Goal: Information Seeking & Learning: Check status

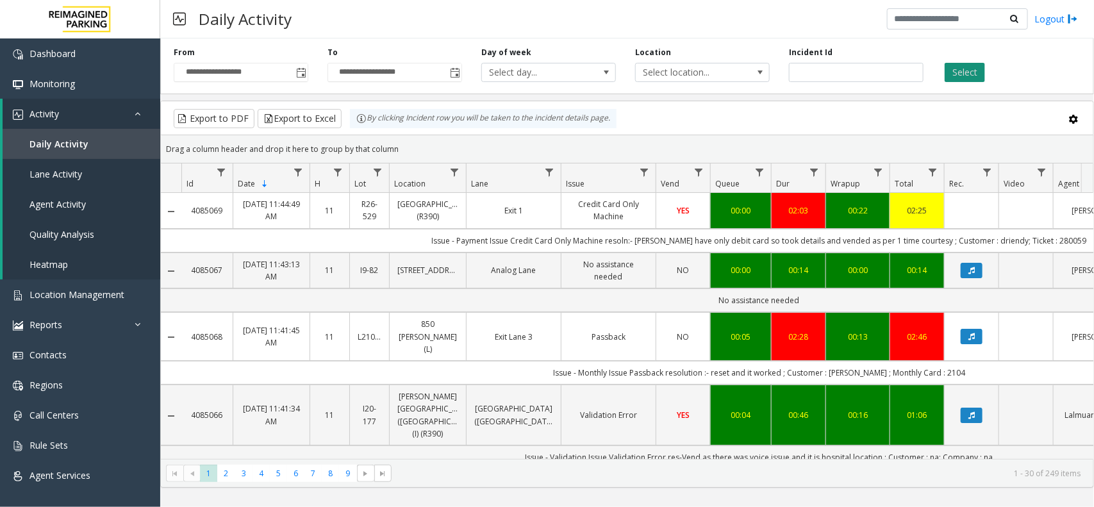
click at [962, 72] on button "Select" at bounding box center [964, 72] width 40 height 19
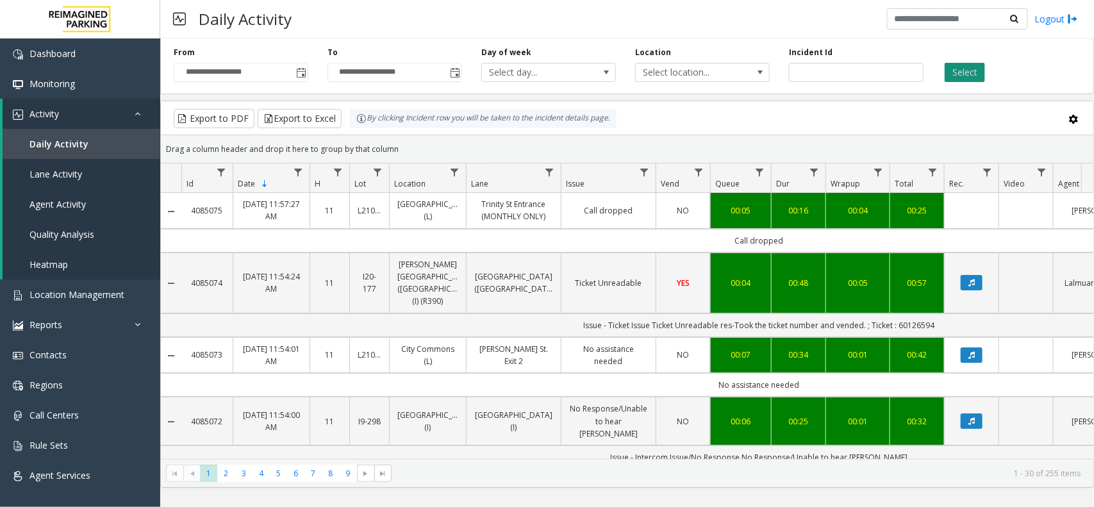
click at [952, 68] on button "Select" at bounding box center [964, 72] width 40 height 19
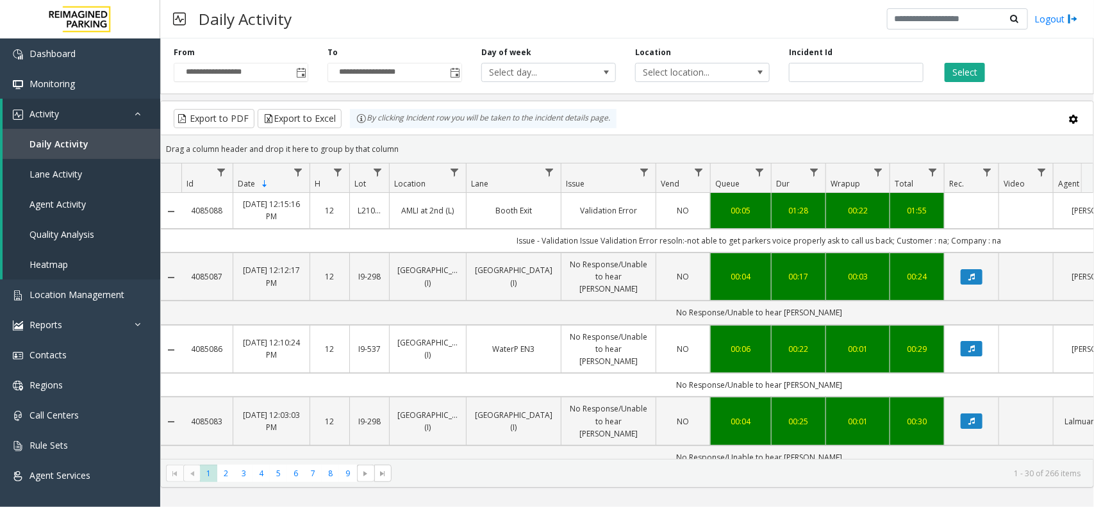
click at [432, 29] on div "Daily Activity Logout" at bounding box center [627, 19] width 934 height 38
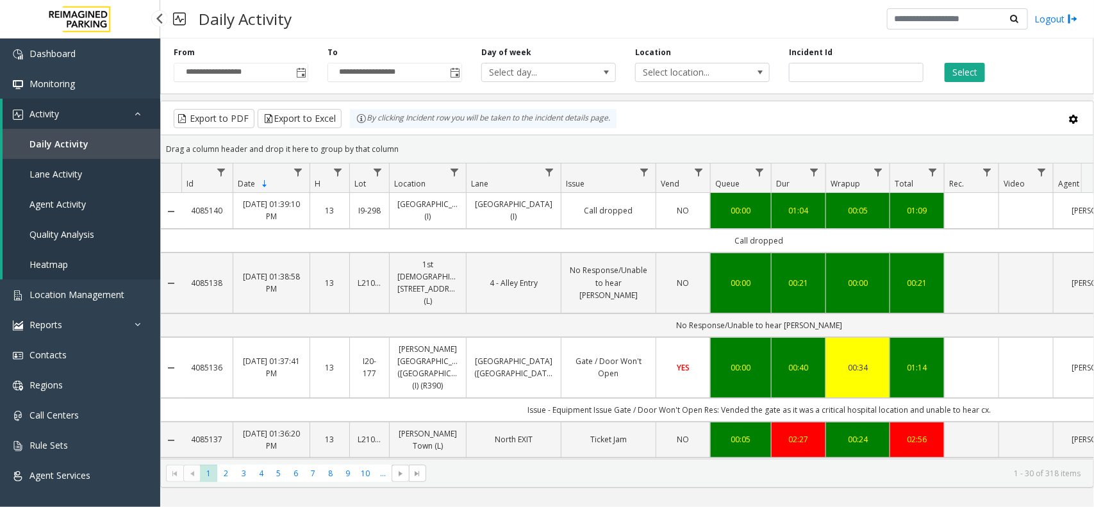
click at [53, 147] on span "Daily Activity" at bounding box center [58, 144] width 59 height 12
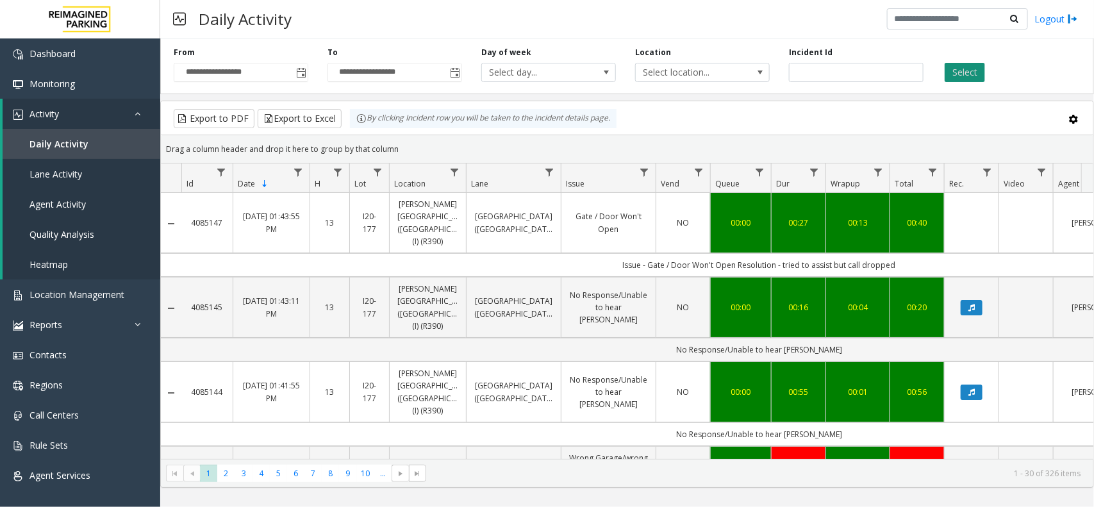
click at [957, 66] on button "Select" at bounding box center [964, 72] width 40 height 19
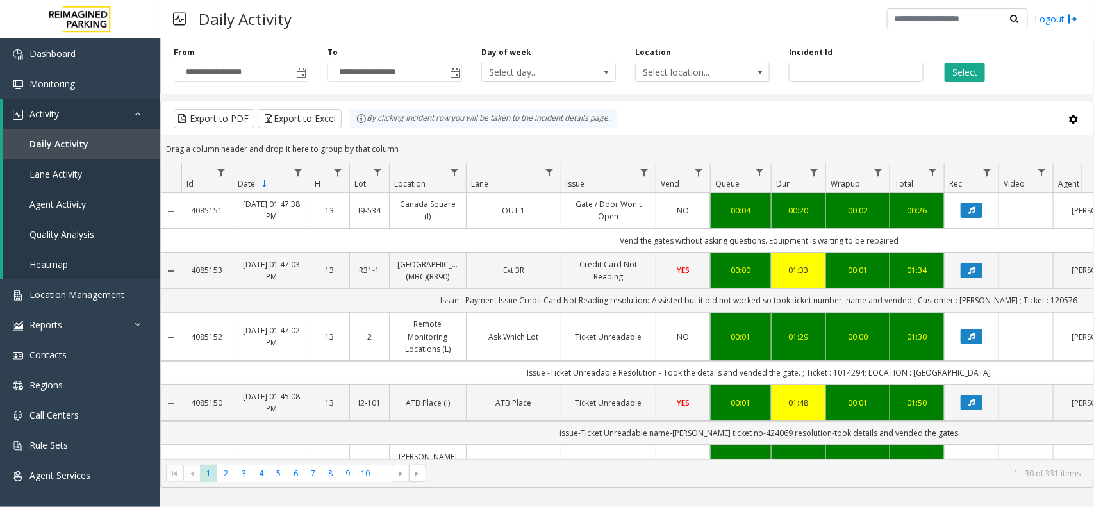
click at [961, 60] on div "Select" at bounding box center [1010, 64] width 154 height 35
click at [955, 69] on button "Select" at bounding box center [964, 72] width 40 height 19
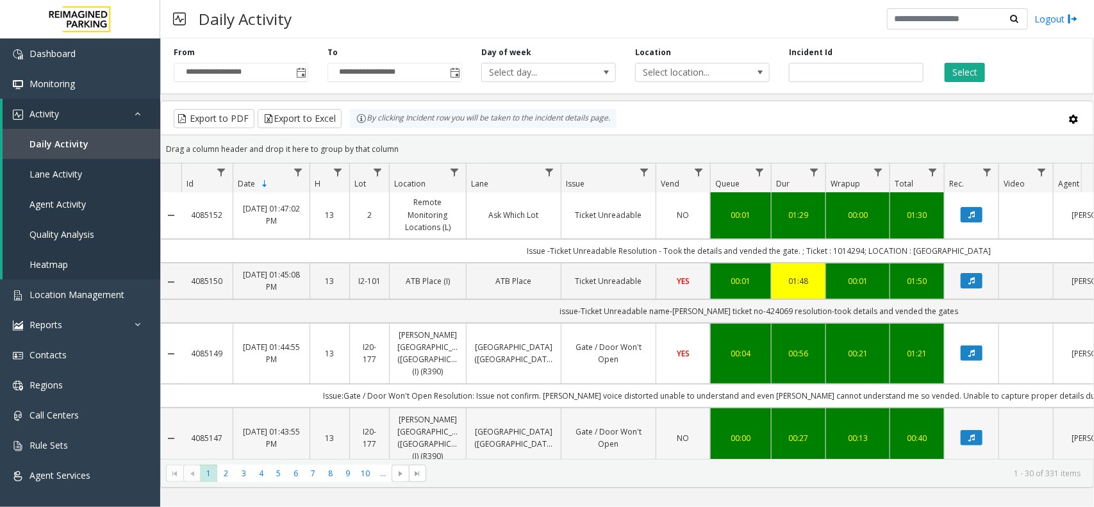
scroll to position [160, 0]
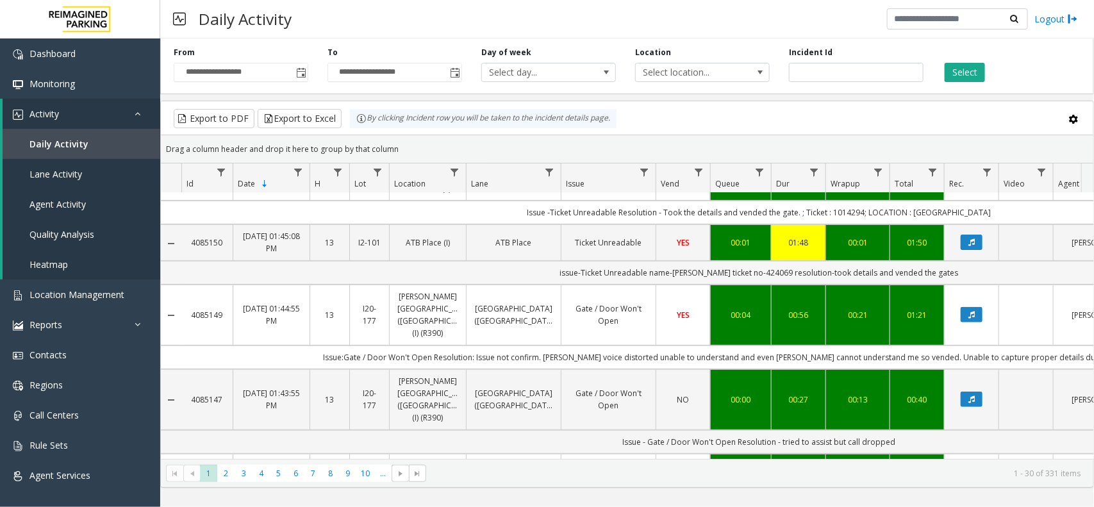
click at [766, 284] on td "issue-Ticket Unreadable name-[PERSON_NAME] ticket no-424069 resolution-took det…" at bounding box center [758, 273] width 1155 height 24
copy td "424069"
drag, startPoint x: 916, startPoint y: 289, endPoint x: 967, endPoint y: 289, distance: 51.3
click at [967, 284] on td "issue-Ticket Unreadable name-[PERSON_NAME] ticket no-424069 resolution-took det…" at bounding box center [758, 273] width 1155 height 24
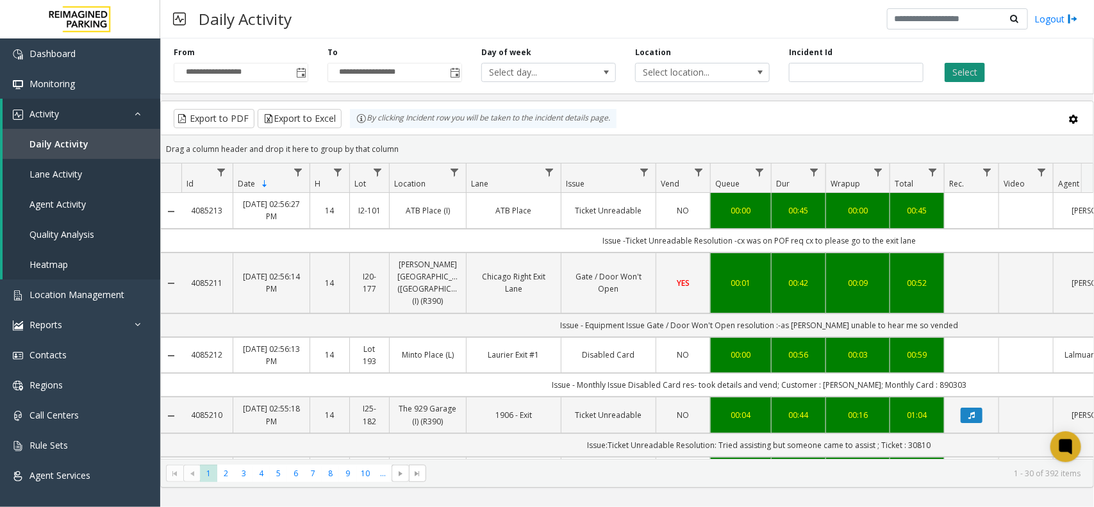
click at [959, 72] on button "Select" at bounding box center [964, 72] width 40 height 19
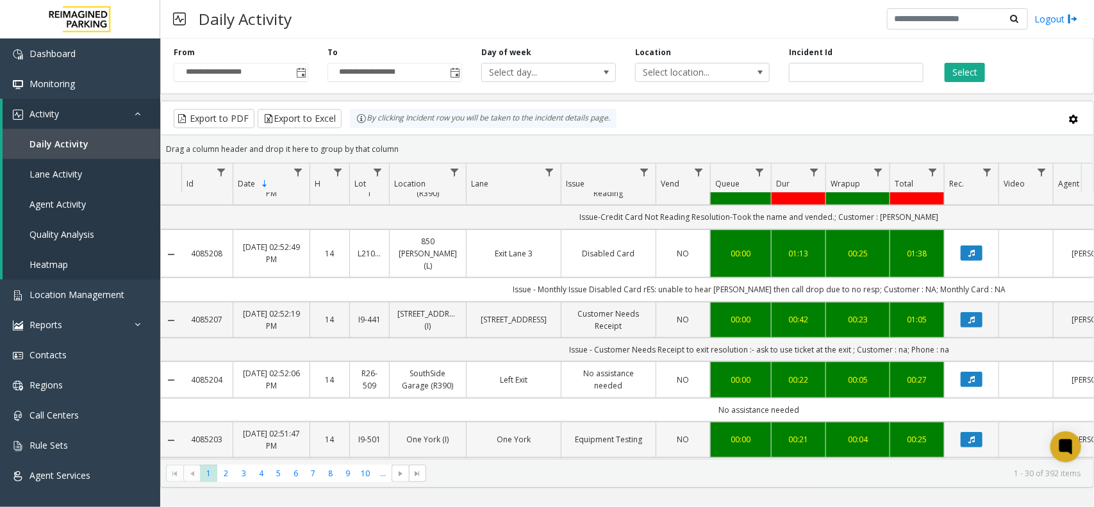
scroll to position [400, 0]
